Goal: Information Seeking & Learning: Understand process/instructions

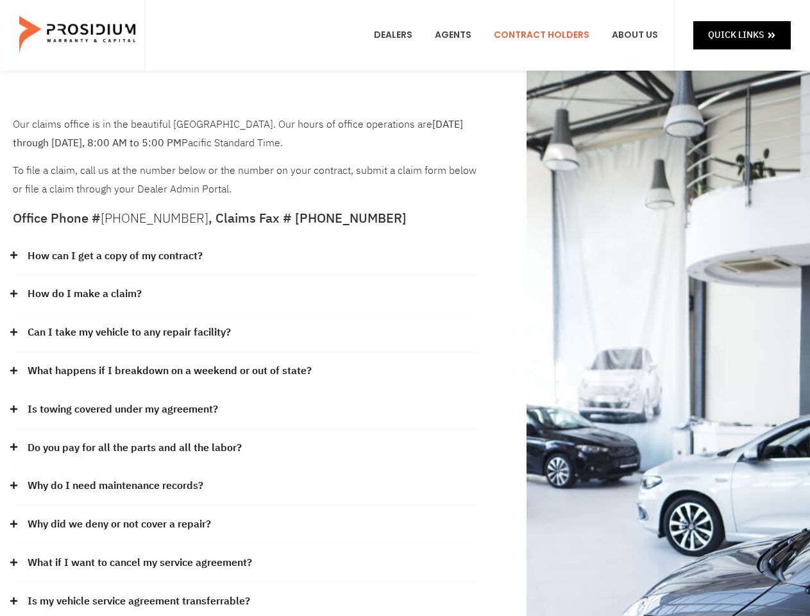
click at [405, 308] on div "How do I make a claim?" at bounding box center [246, 294] width 466 height 38
click at [246, 257] on div "How can I get a copy of my contract?" at bounding box center [246, 256] width 466 height 38
click at [114, 256] on link "How can I get a copy of my contract?" at bounding box center [115, 256] width 175 height 19
click at [246, 294] on div "How do I make a claim?" at bounding box center [246, 294] width 466 height 38
click at [84, 294] on link "How do I make a claim?" at bounding box center [85, 294] width 114 height 19
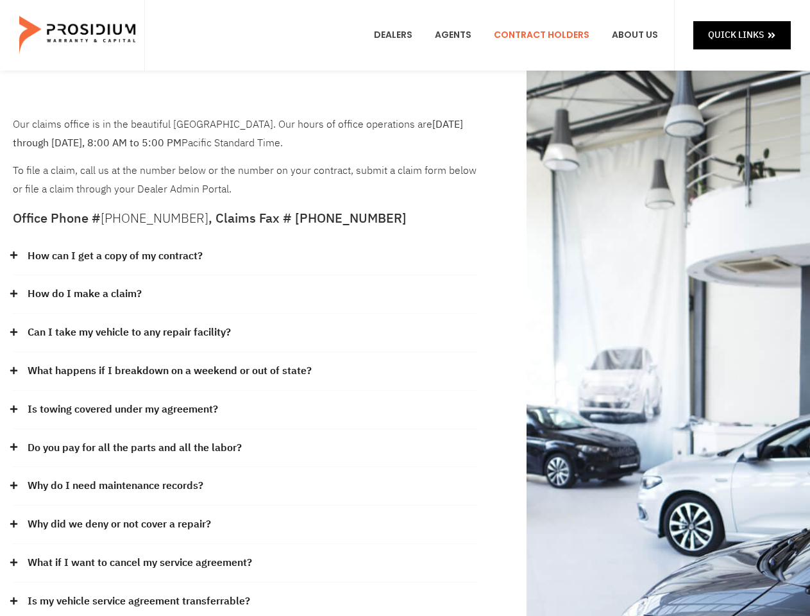
click at [246, 333] on div "Can I take my vehicle to any repair facility?" at bounding box center [246, 333] width 466 height 38
click at [130, 332] on link "Can I take my vehicle to any repair facility?" at bounding box center [129, 332] width 203 height 19
click at [246, 371] on link "What happens if I breakdown on a weekend or out of state?" at bounding box center [170, 371] width 284 height 19
click at [168, 371] on link "What happens if I breakdown on a weekend or out of state?" at bounding box center [170, 371] width 284 height 19
click at [246, 410] on div "Is towing covered under my agreement?" at bounding box center [246, 410] width 466 height 38
